Goal: Transaction & Acquisition: Purchase product/service

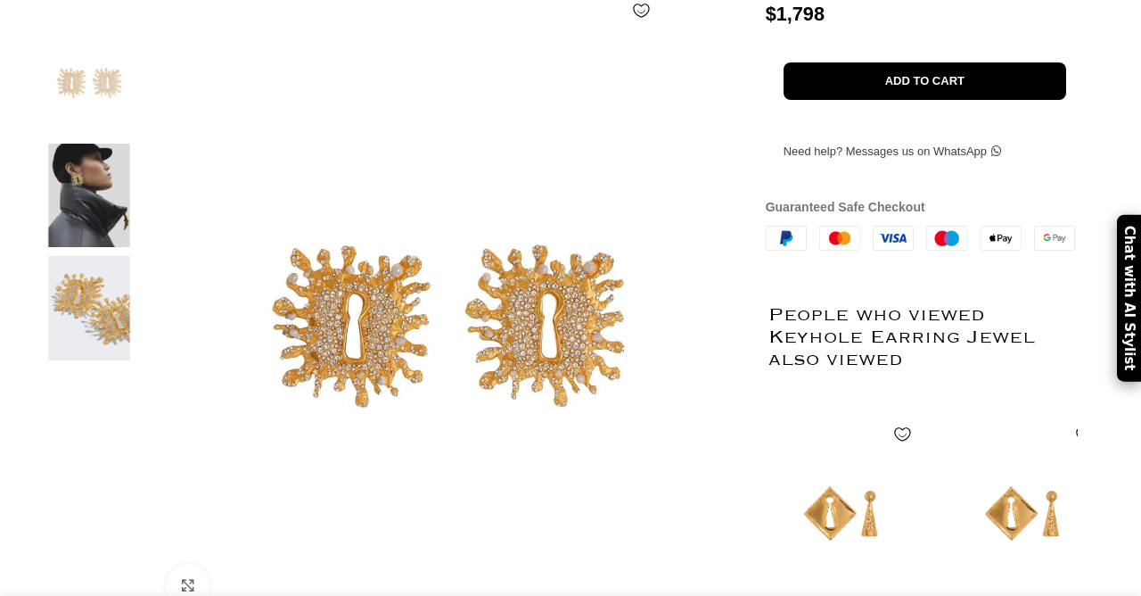
scroll to position [333, 0]
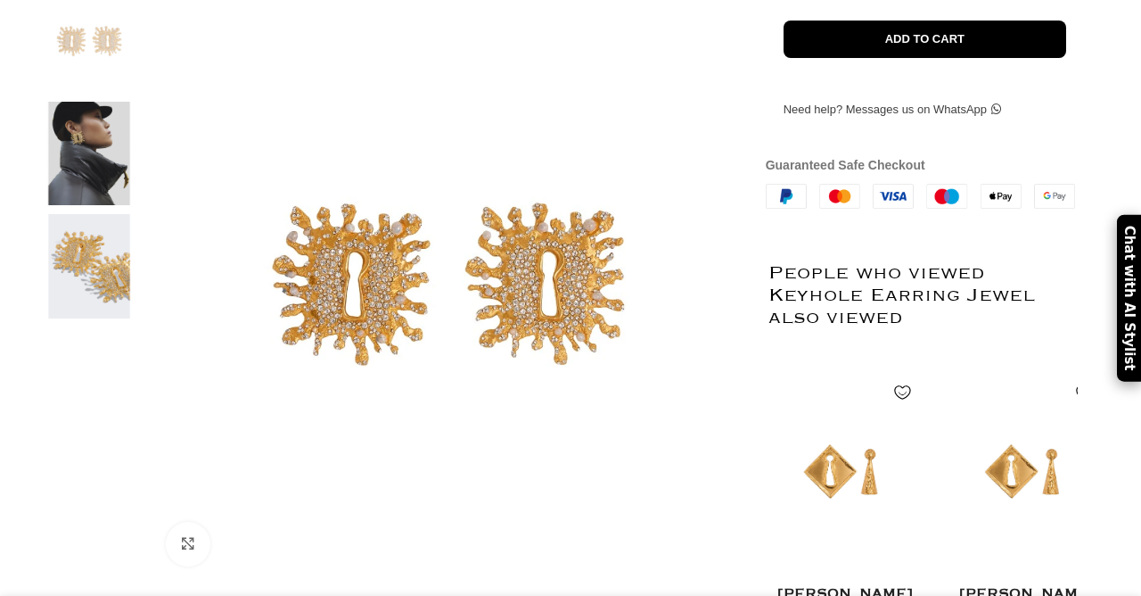
click at [432, 304] on img at bounding box center [447, 283] width 591 height 591
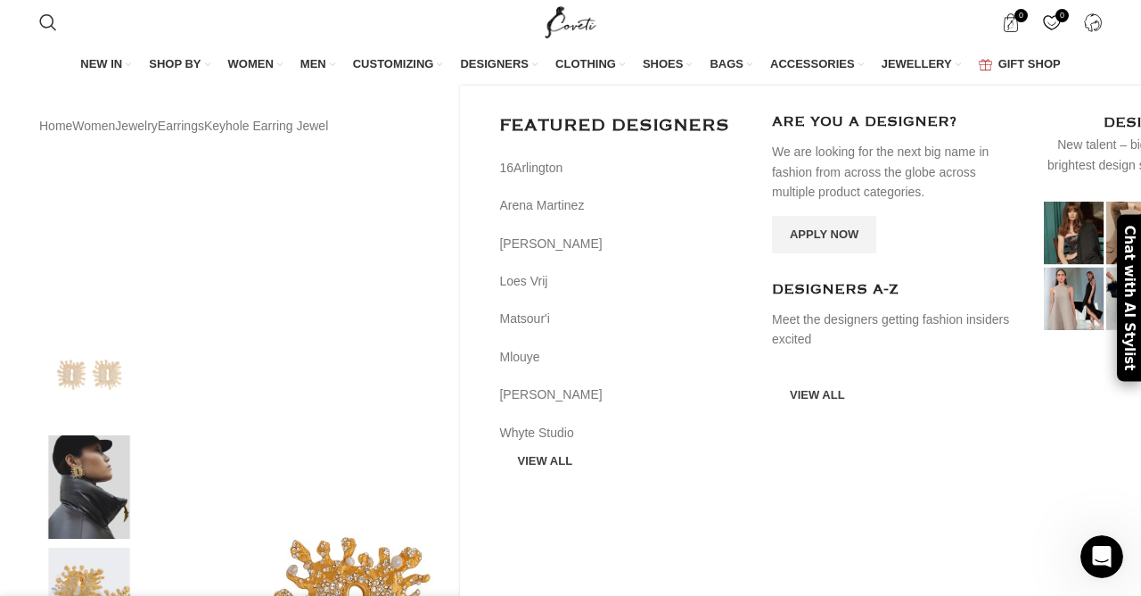
click at [483, 70] on span "DESIGNERS" at bounding box center [494, 64] width 69 height 16
